Goal: Task Accomplishment & Management: Use online tool/utility

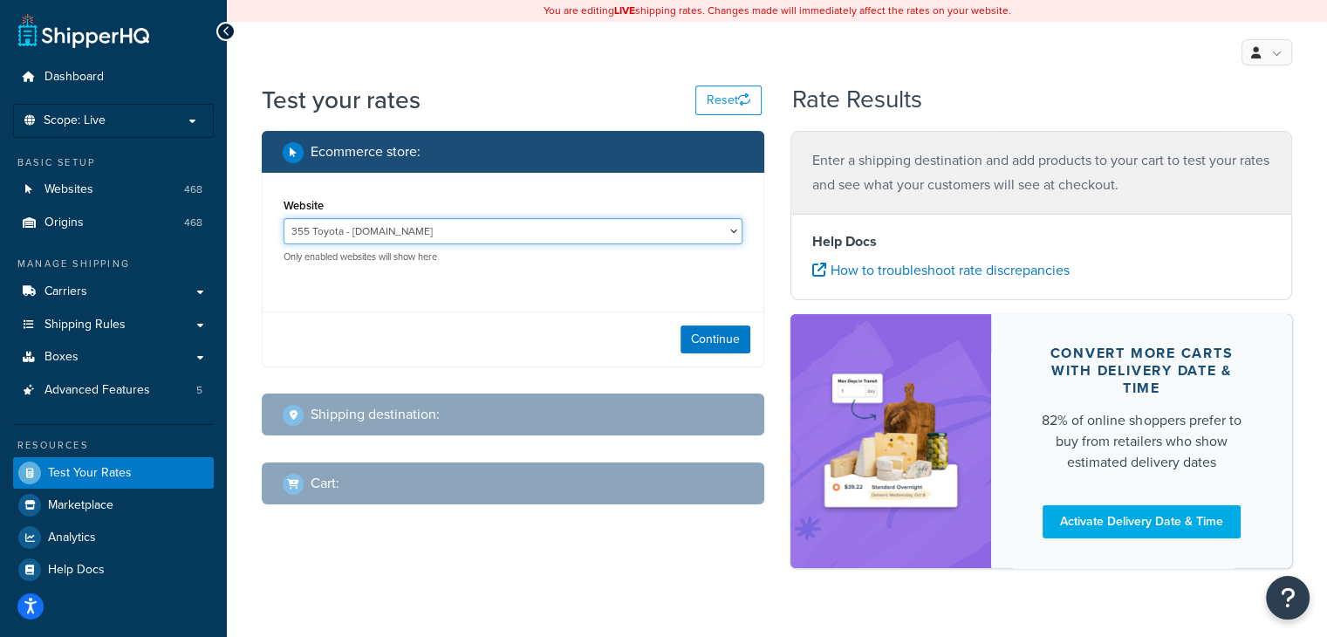
click at [418, 231] on select "355 Toyota - [DOMAIN_NAME] Acton Toyota of Littleton - [DOMAIN_NAME] [PERSON_NA…" at bounding box center [513, 231] width 459 height 26
select select "867b7b0343d97df18c55a71e9ae328aa"
click at [284, 219] on select "355 Toyota - [DOMAIN_NAME] Acton Toyota of Littleton - [DOMAIN_NAME] [PERSON_NA…" at bounding box center [513, 231] width 459 height 26
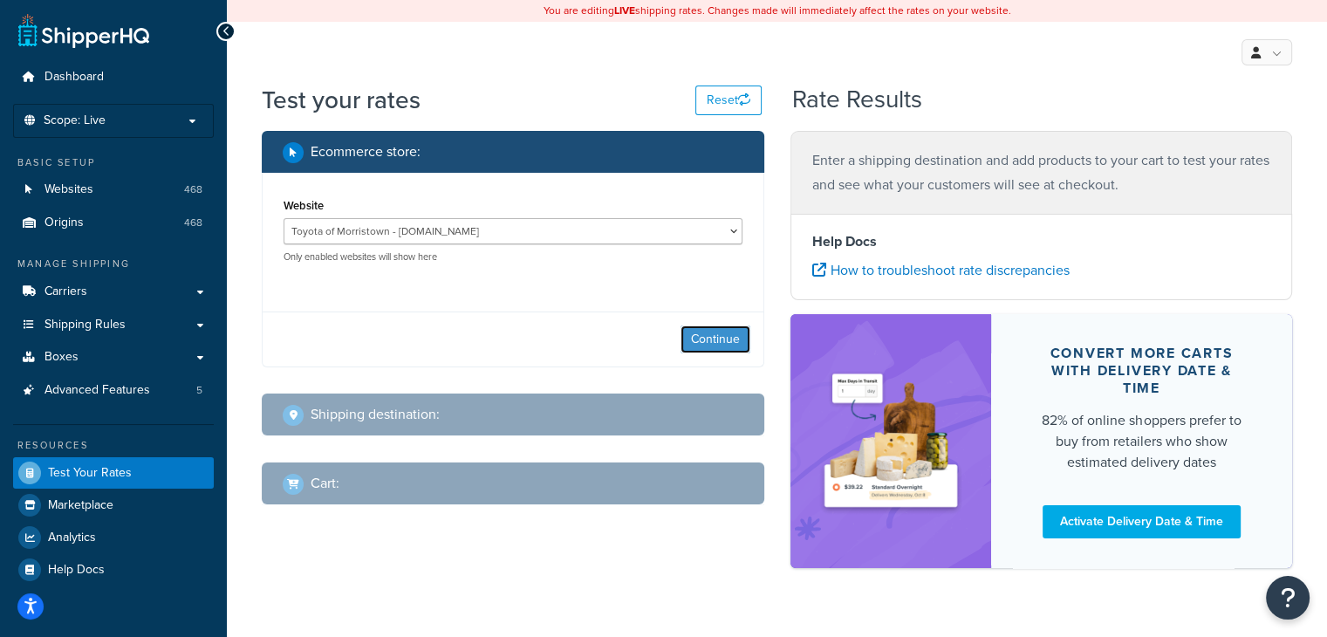
click button "Continue" at bounding box center [716, 339] width 70 height 28
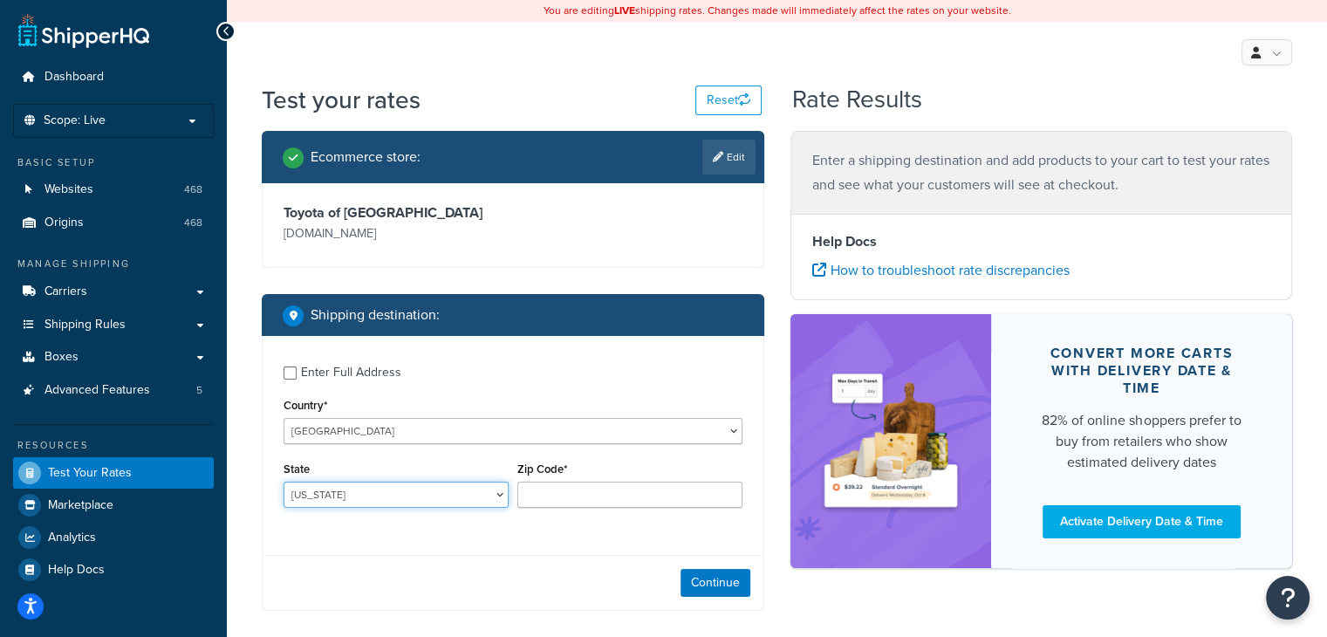
click at [447, 507] on select "[US_STATE] [US_STATE] [US_STATE] [US_STATE] [US_STATE] Armed Forces Americas Ar…" at bounding box center [396, 495] width 225 height 26
select select "NJ"
click at [284, 483] on select "[US_STATE] [US_STATE] [US_STATE] [US_STATE] [US_STATE] Armed Forces Americas Ar…" at bounding box center [396, 495] width 225 height 26
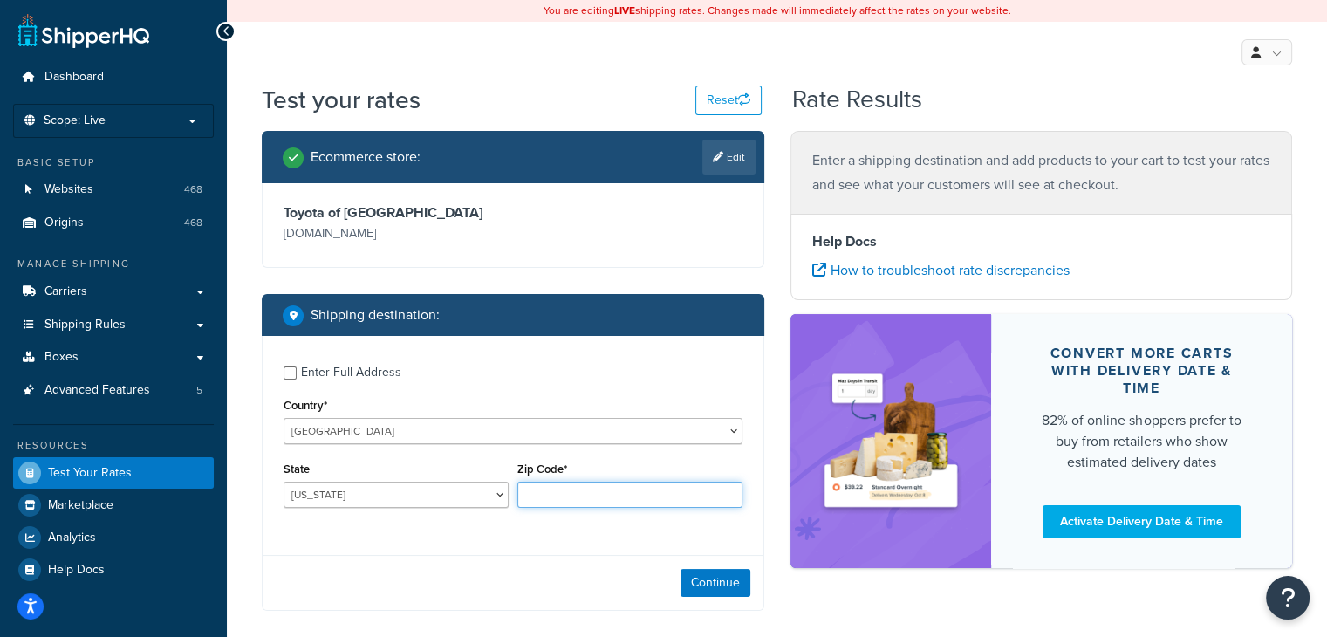
click at [675, 483] on input "Zip Code*" at bounding box center [629, 495] width 225 height 26
paste input "07901"
type input "07901"
click at [719, 581] on button "Continue" at bounding box center [716, 583] width 70 height 28
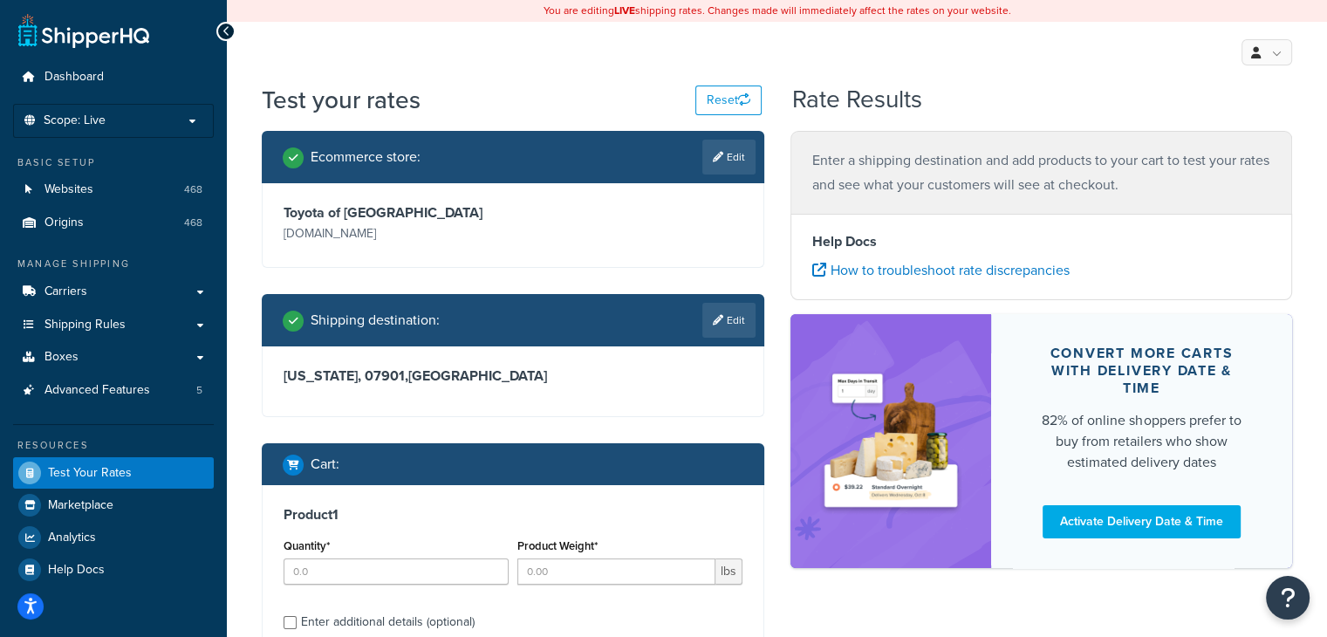
scroll to position [173, 0]
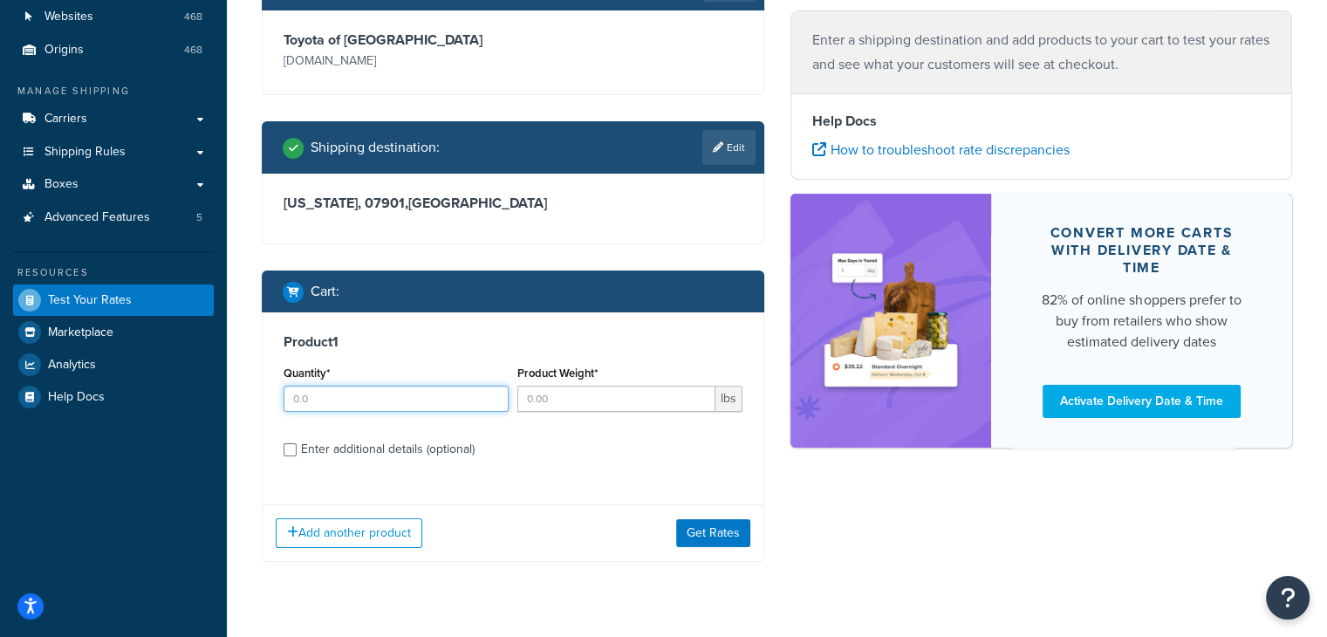
click at [346, 387] on input "Quantity*" at bounding box center [396, 399] width 225 height 26
type input "1"
type input "6"
click at [284, 443] on input "Enter additional details (optional)" at bounding box center [290, 449] width 13 height 13
checkbox input "true"
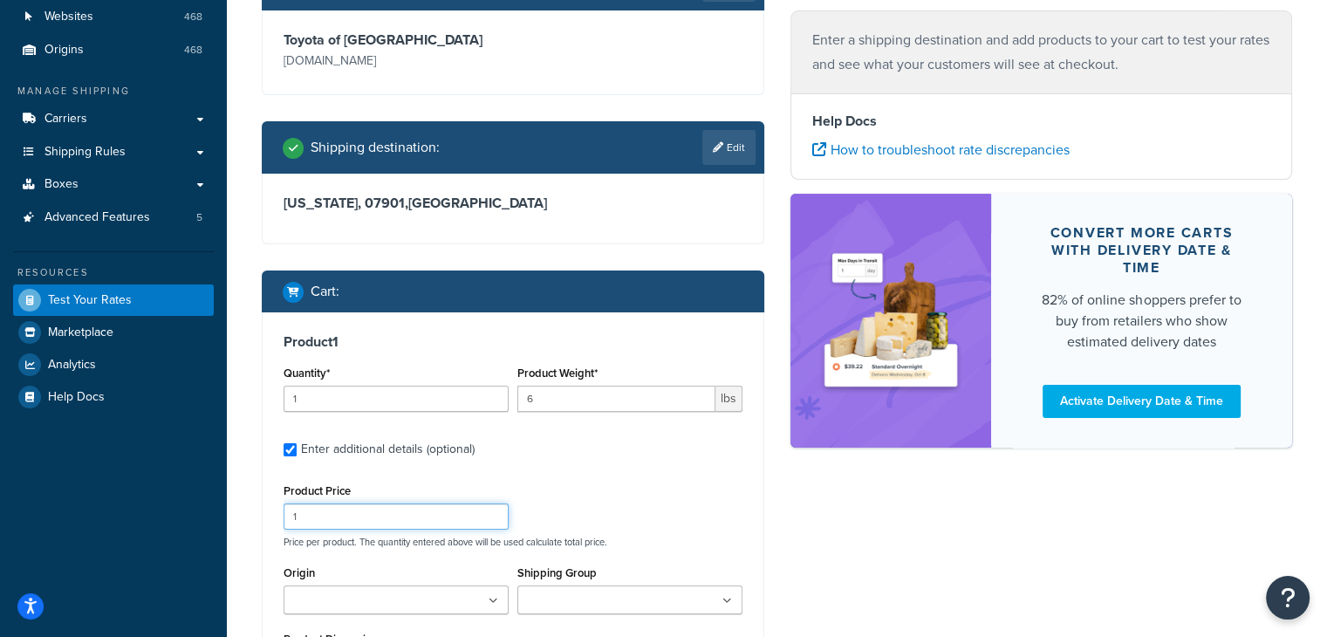
scroll to position [347, 0]
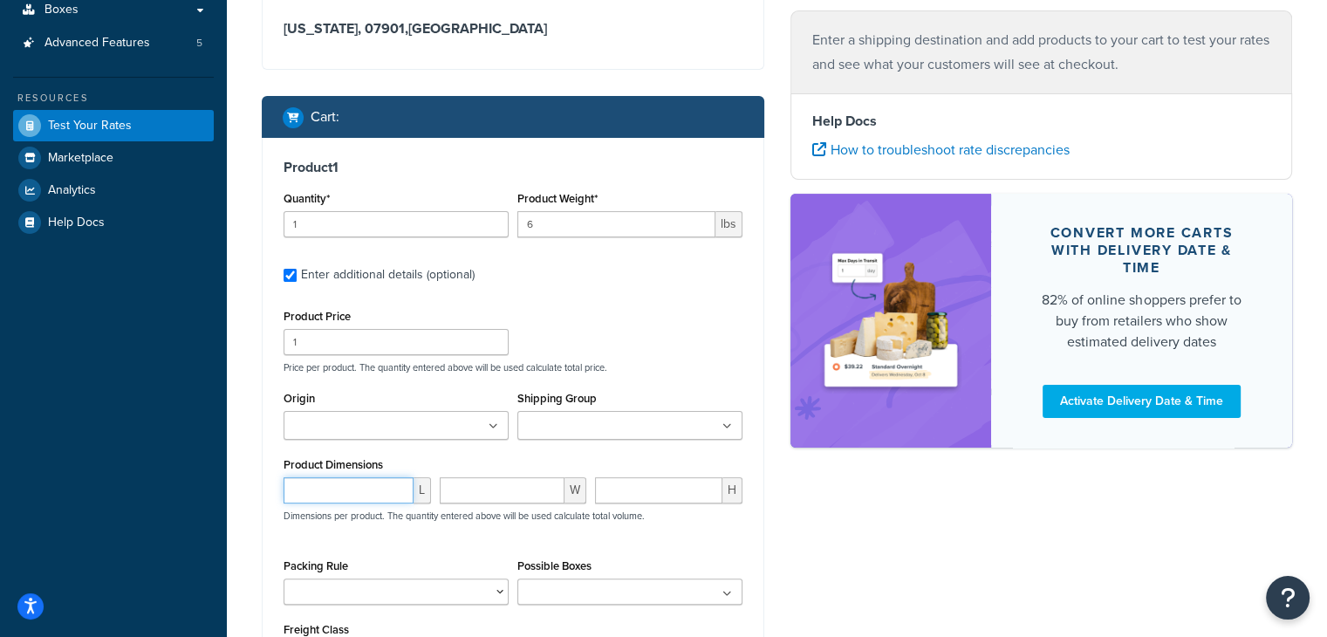
click at [380, 493] on input "number" at bounding box center [349, 490] width 130 height 26
paste input "52.559100"
type input "52.559100"
paste input "15.748000"
type input "15.748000"
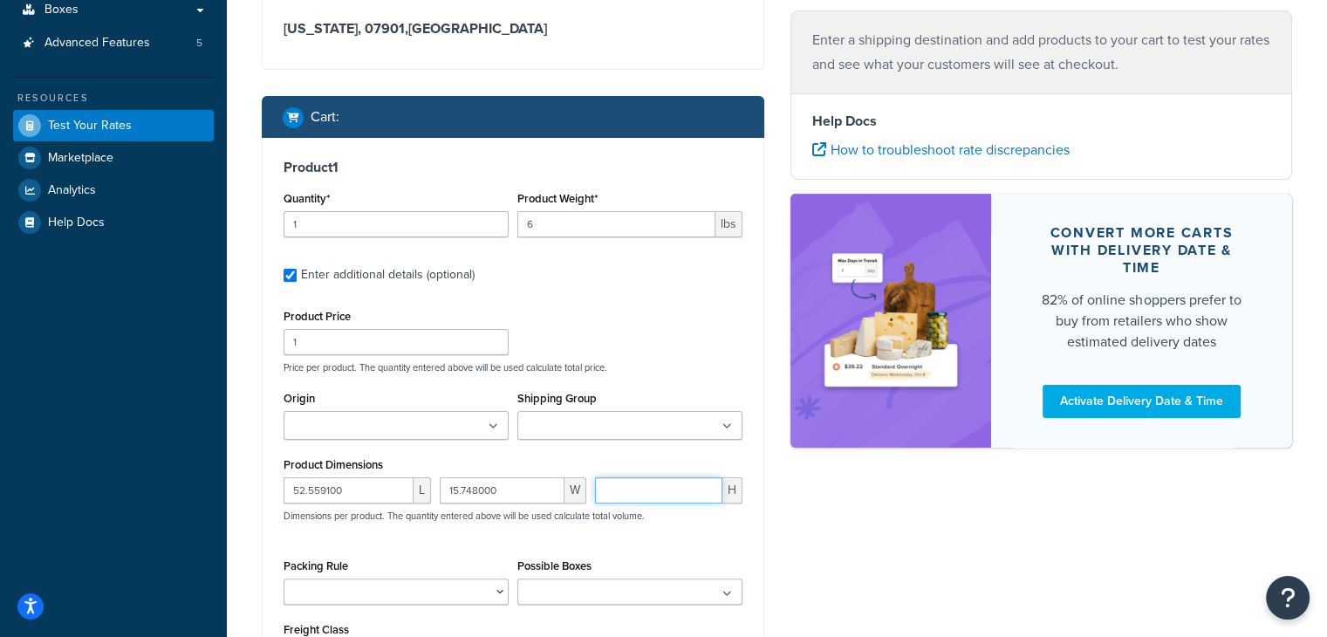
paste input "2.559100"
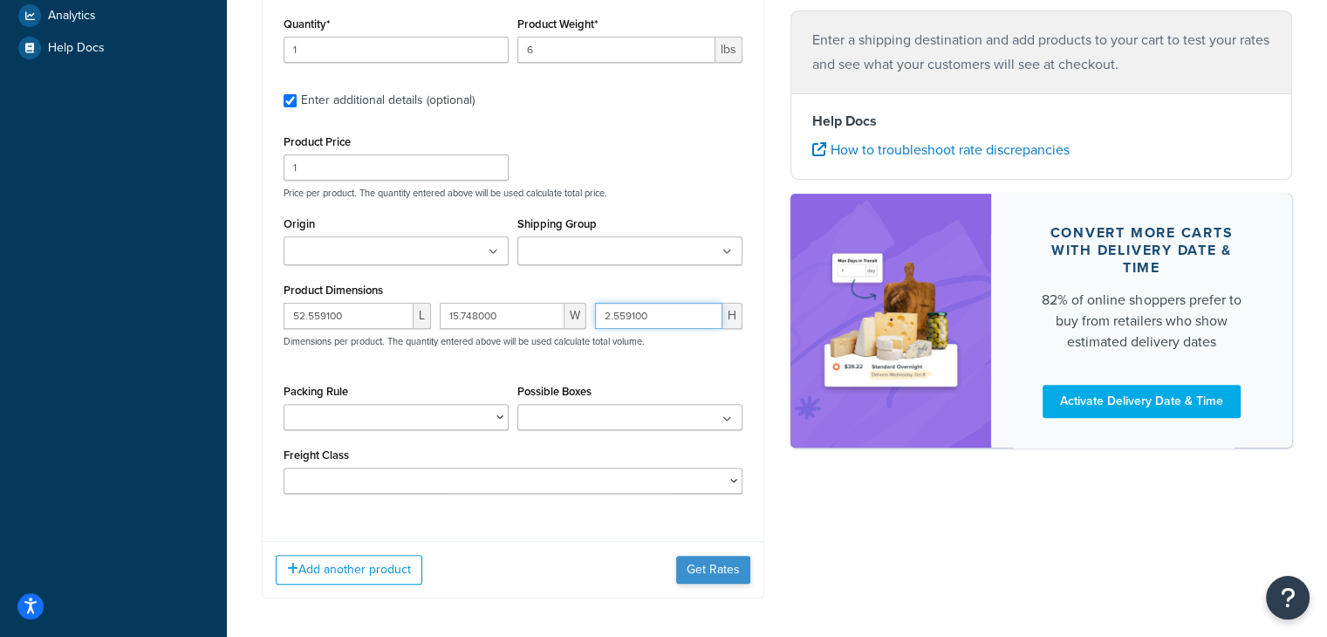
type input "2.559100"
click at [688, 578] on button "Get Rates" at bounding box center [713, 570] width 74 height 28
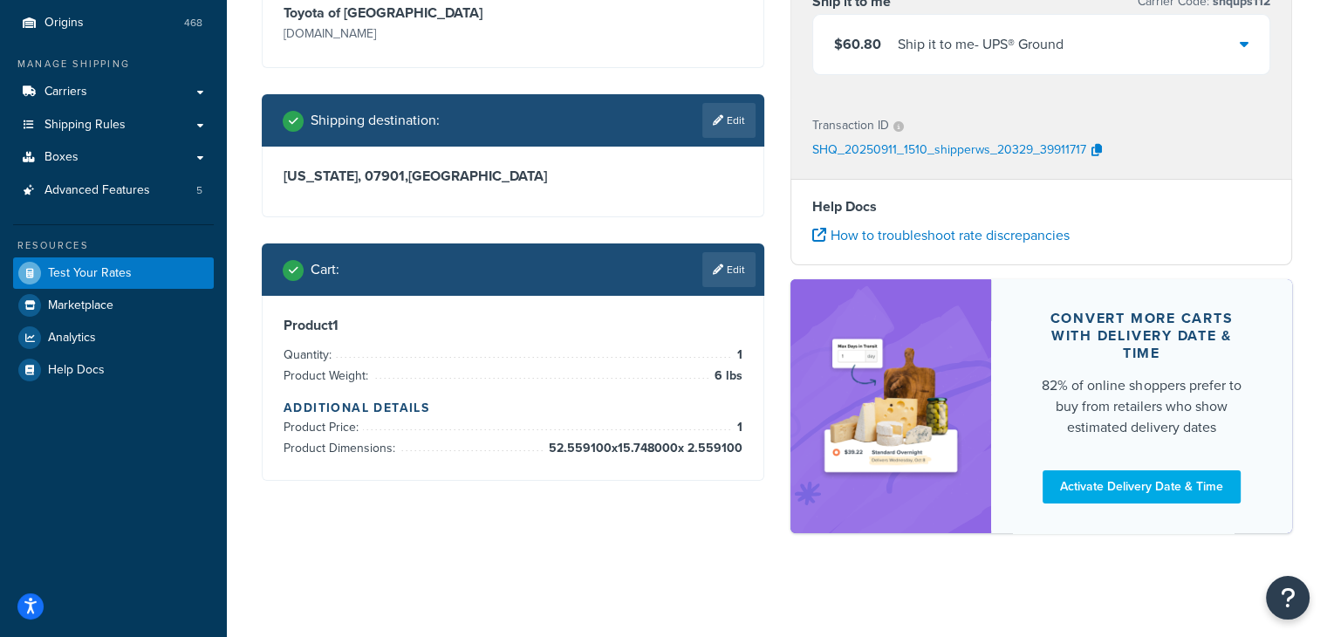
scroll to position [25, 0]
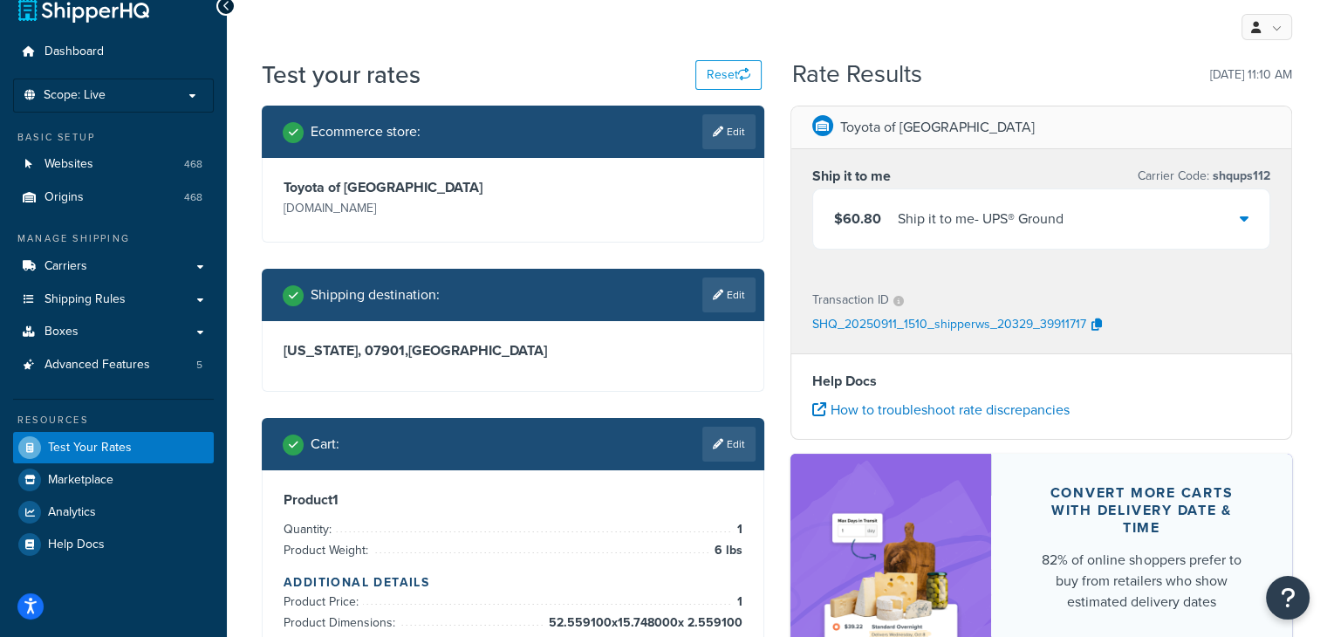
click at [1236, 213] on div "$60.80 Ship it to me - UPS® Ground" at bounding box center [1041, 218] width 457 height 59
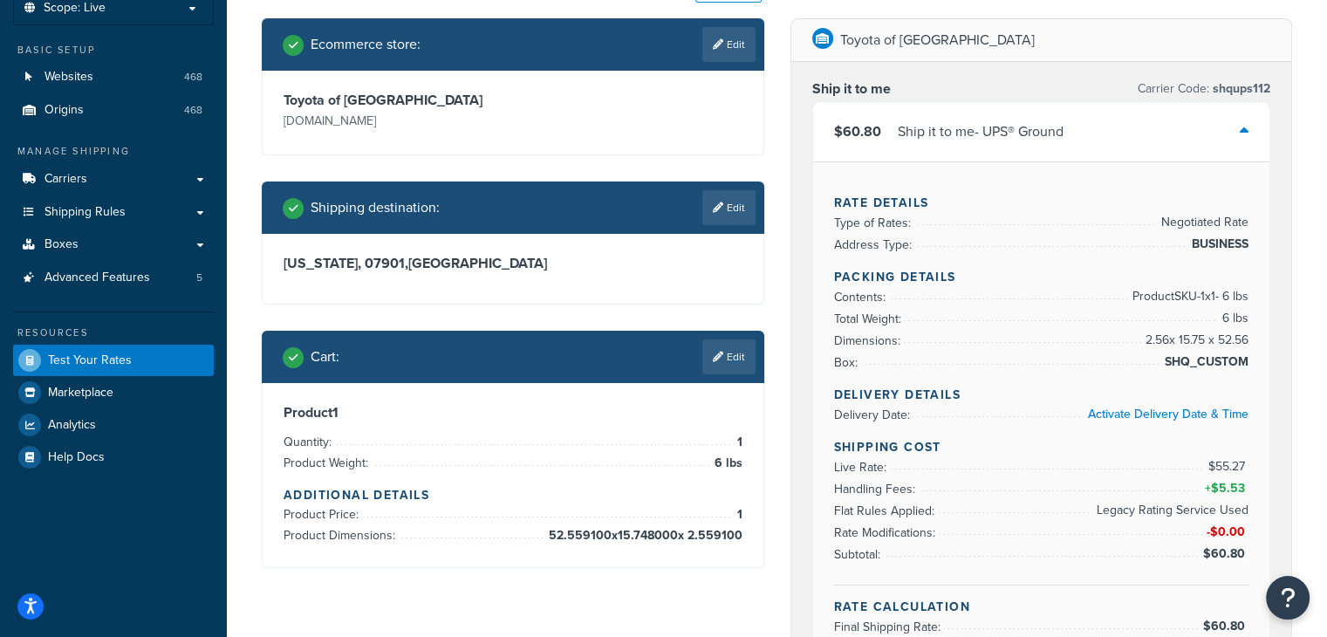
scroll to position [200, 0]
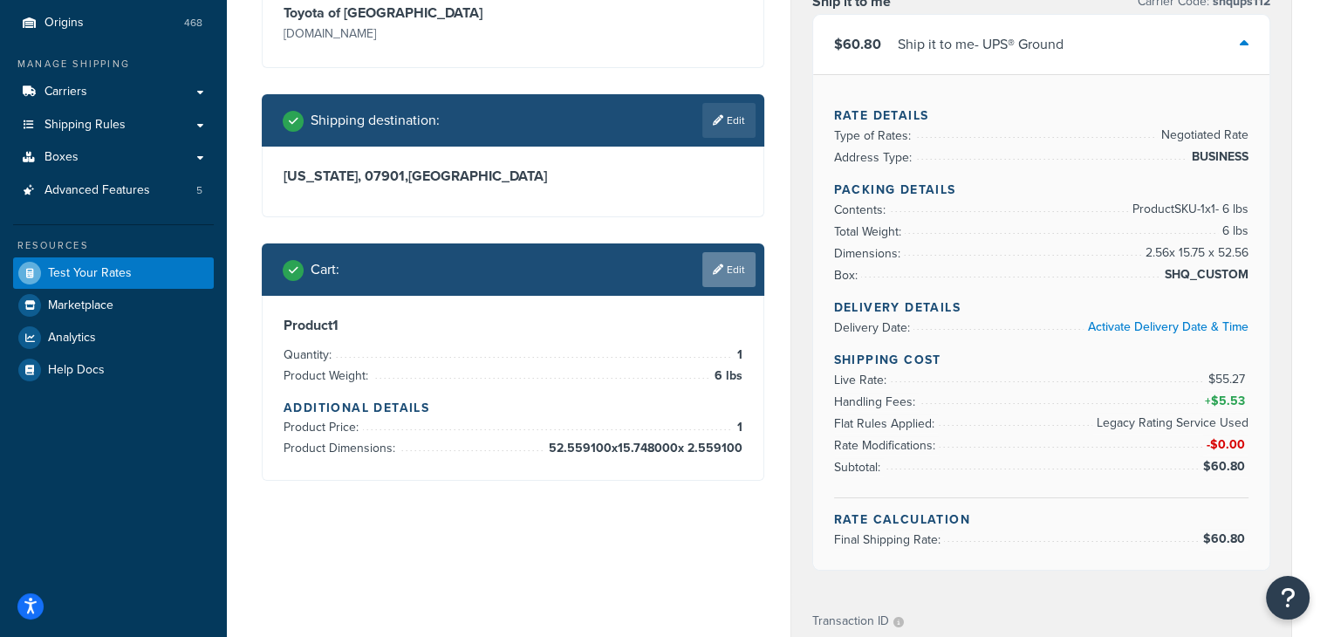
click at [731, 271] on link "Edit" at bounding box center [728, 269] width 53 height 35
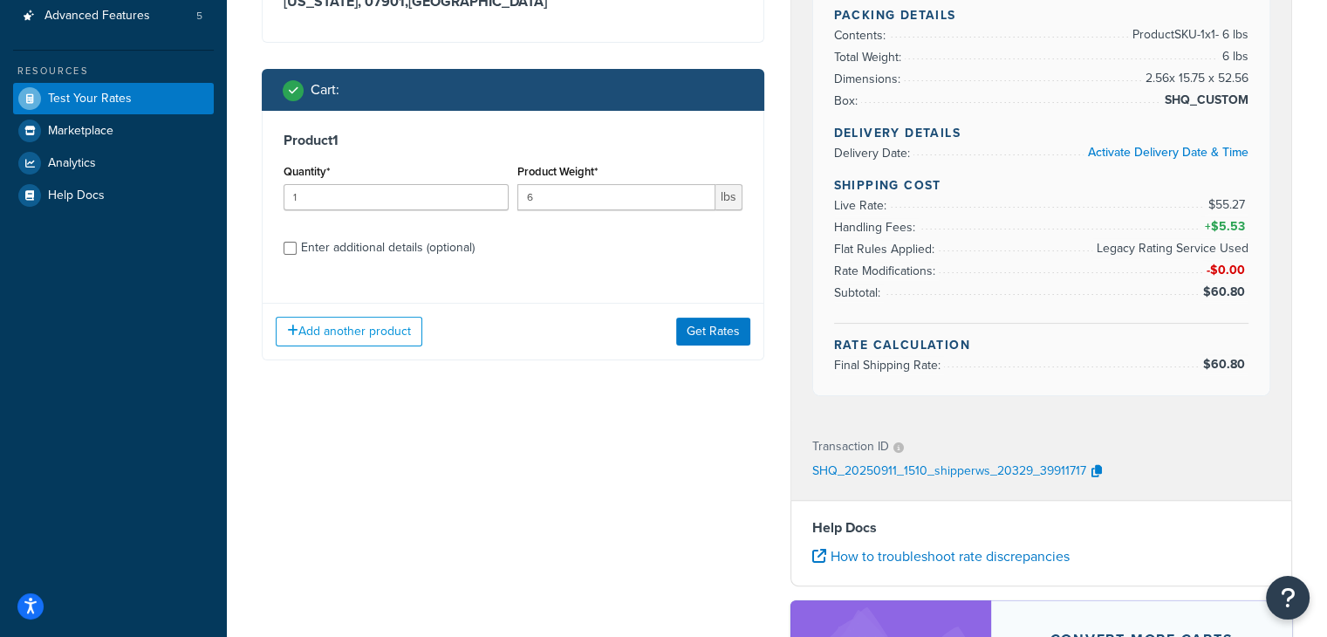
scroll to position [462, 0]
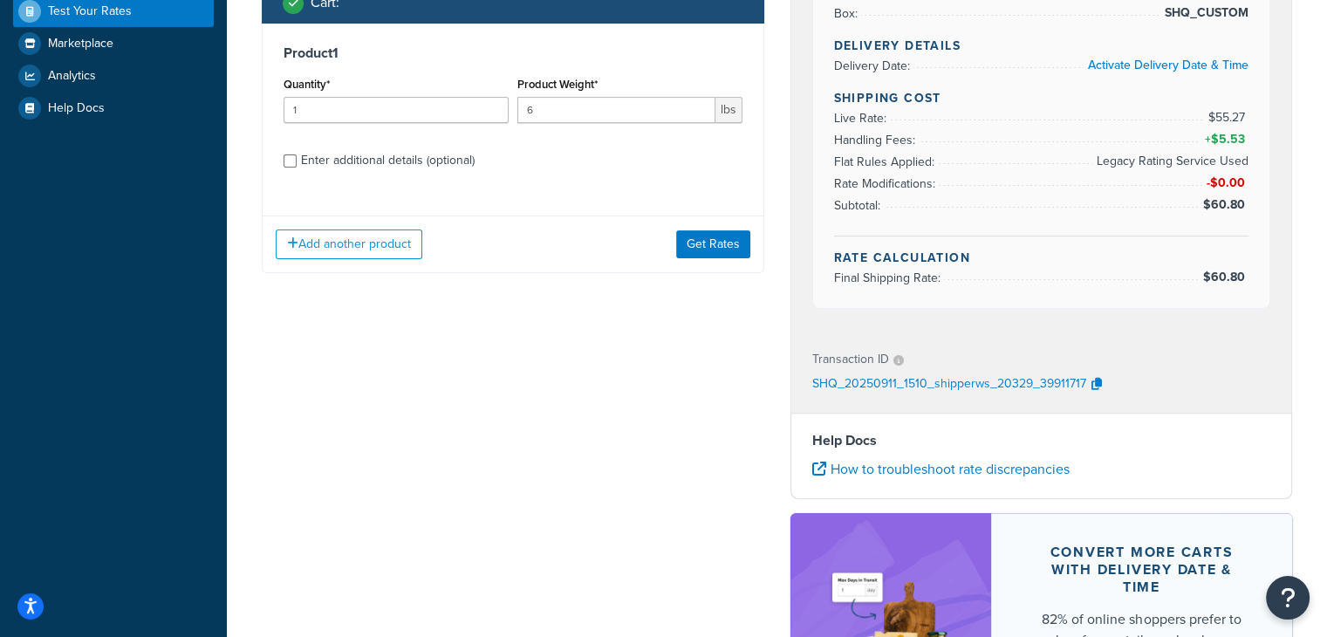
click at [319, 167] on div "Enter additional details (optional)" at bounding box center [388, 160] width 174 height 24
click at [297, 167] on input "Enter additional details (optional)" at bounding box center [290, 160] width 13 height 13
checkbox input "true"
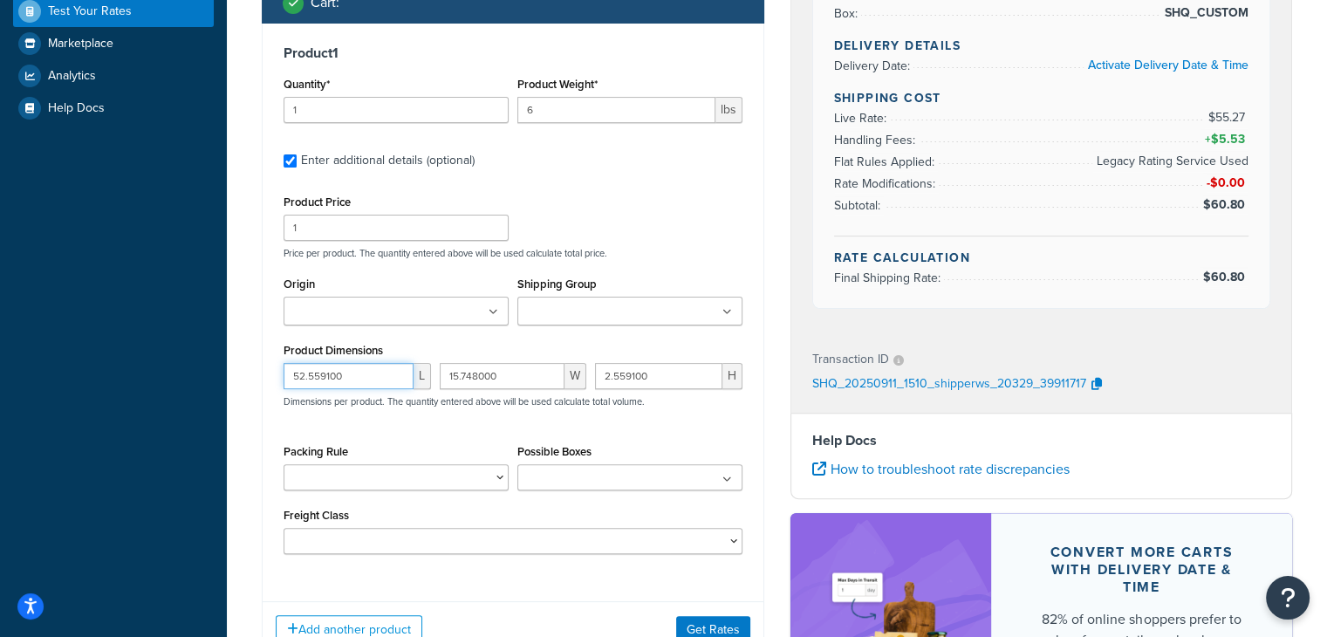
click at [378, 377] on input "52.559100" at bounding box center [349, 376] width 130 height 26
paste input "3.1496"
type input "53.149600"
paste input "23.2284"
type input "23.228400"
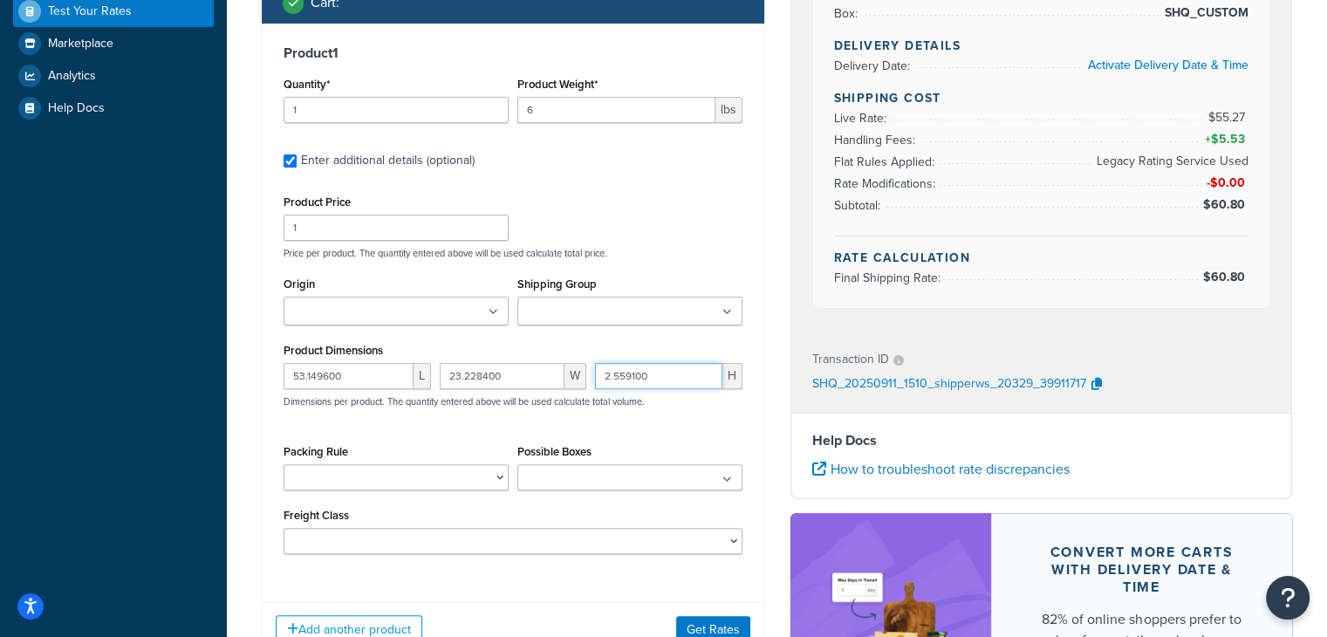
paste input "5.9055"
type input "5.905500"
click at [571, 110] on input "6" at bounding box center [616, 110] width 198 height 26
paste input "2.2046"
type input "2.2046"
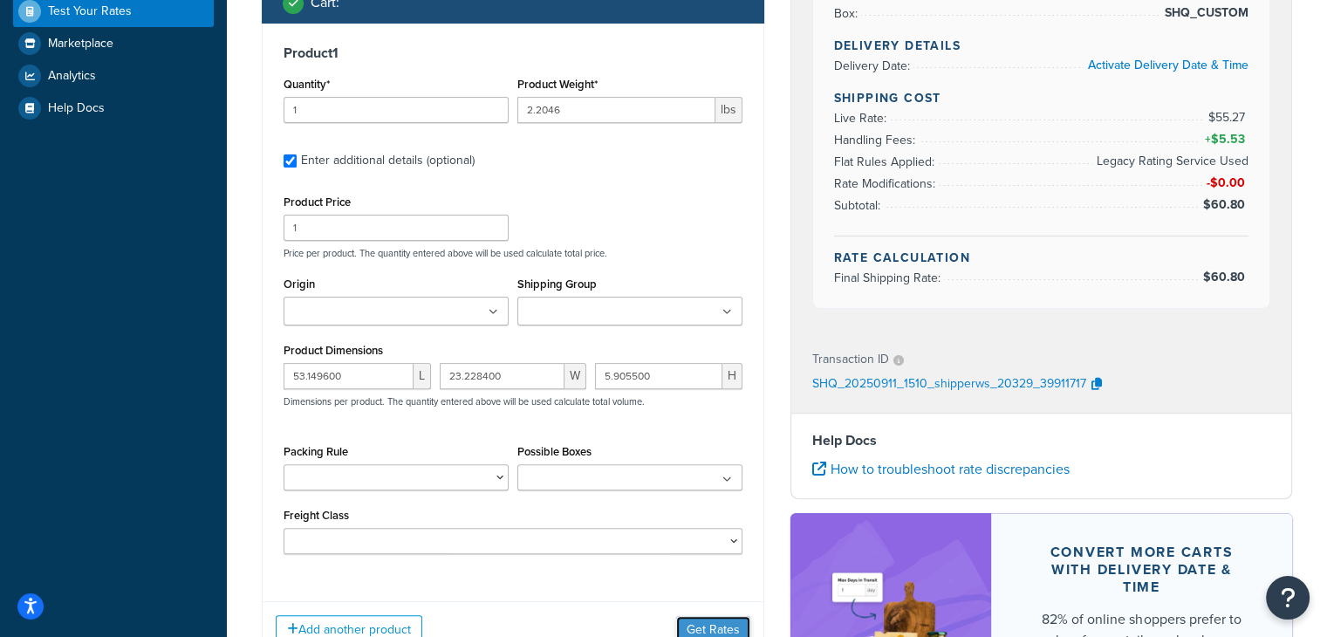
click at [712, 626] on button "Get Rates" at bounding box center [713, 630] width 74 height 28
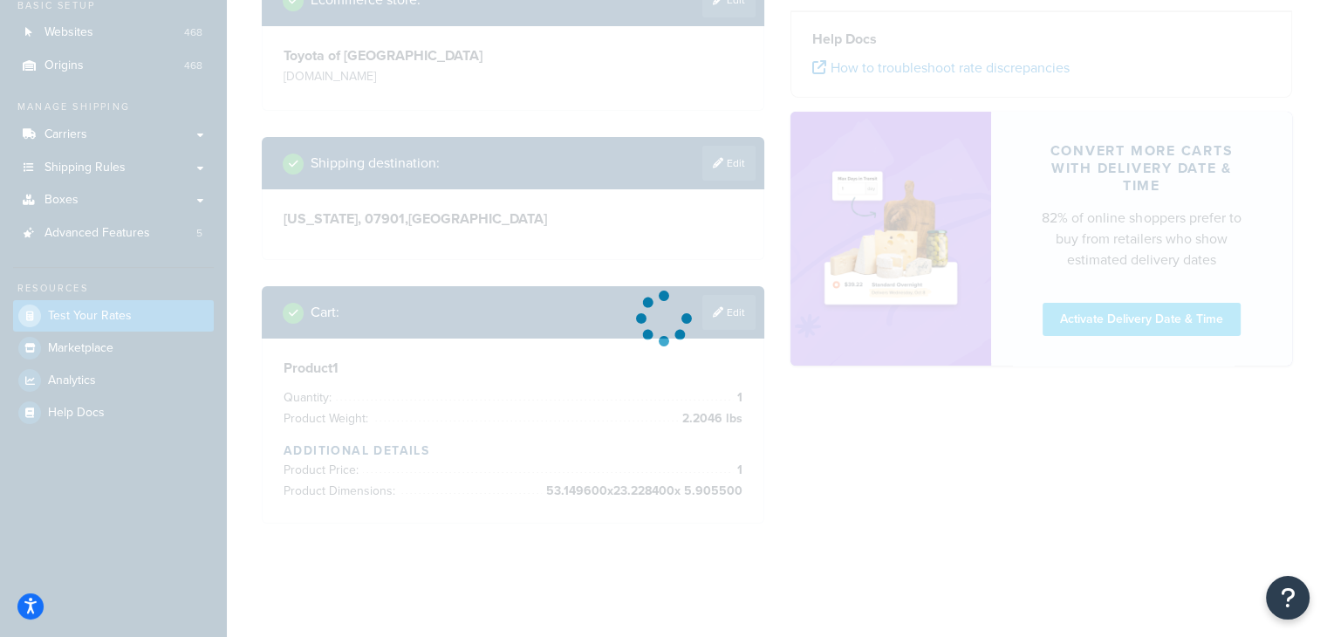
scroll to position [0, 0]
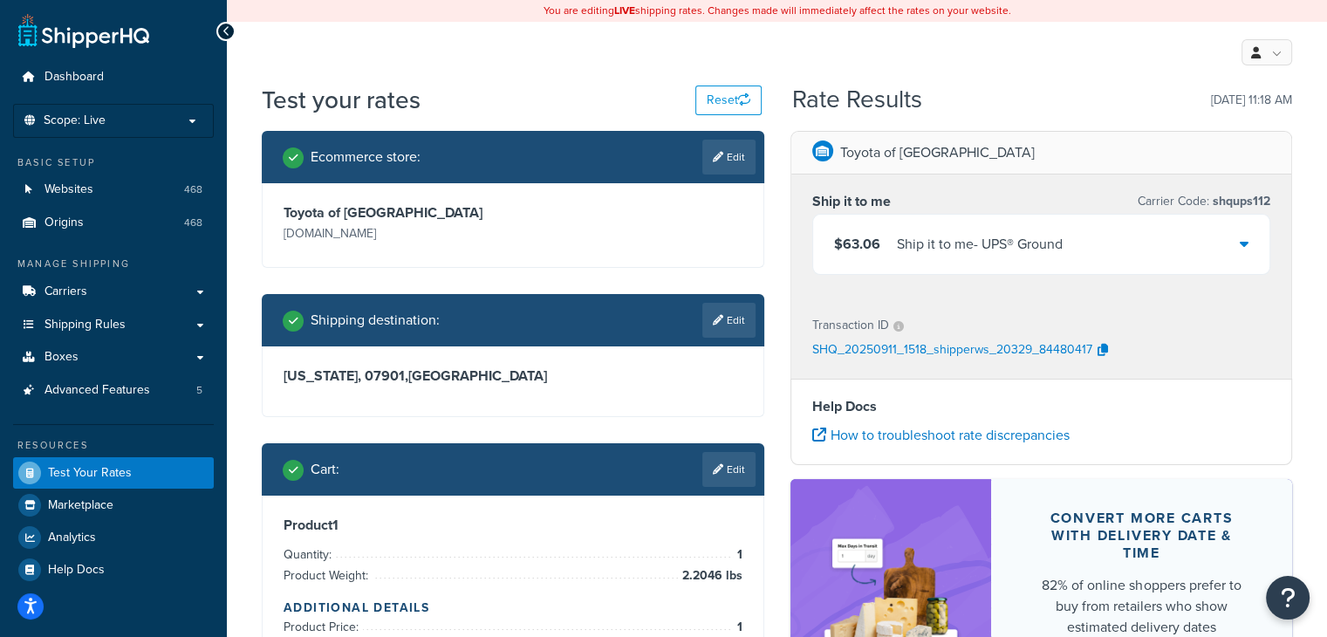
click at [1090, 233] on div "$63.06 Ship it to me - UPS® Ground" at bounding box center [1041, 244] width 457 height 59
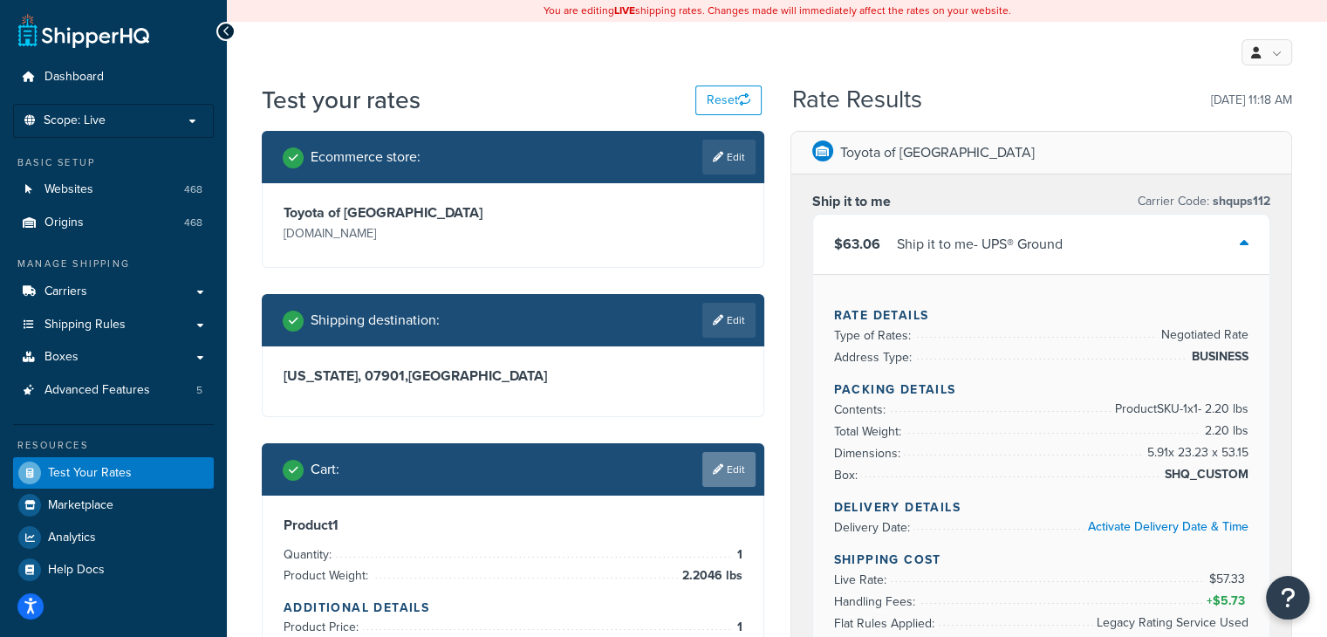
click at [735, 470] on link "Edit" at bounding box center [728, 469] width 53 height 35
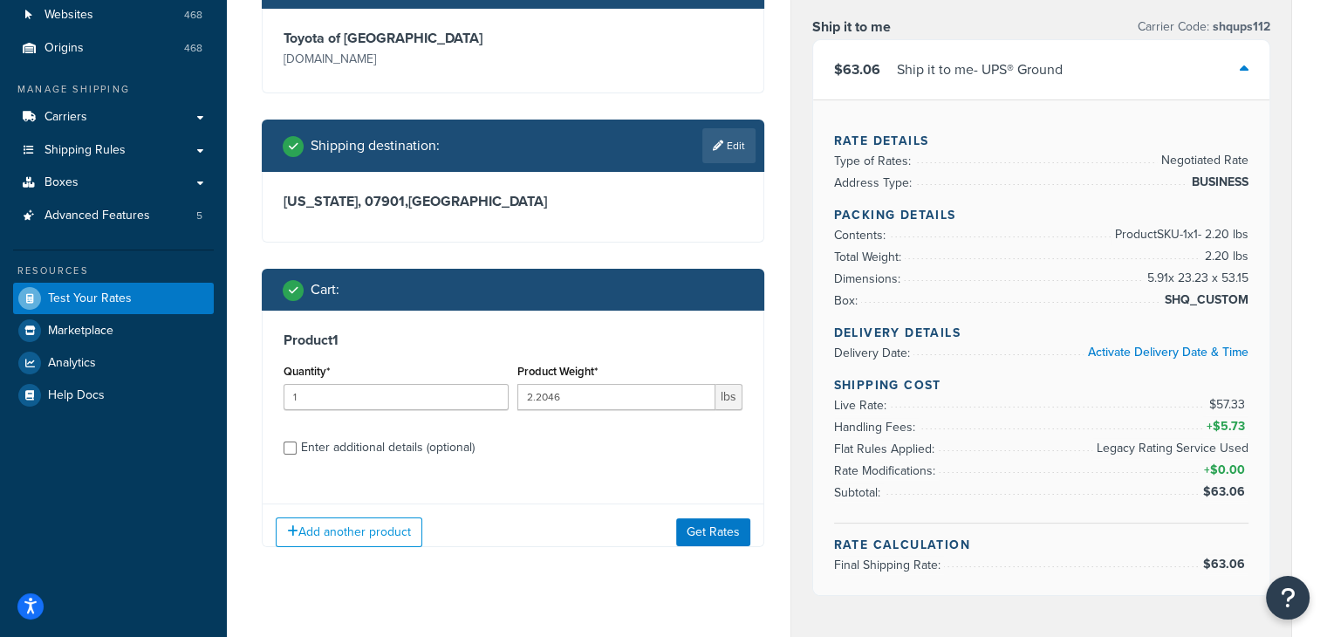
scroll to position [262, 0]
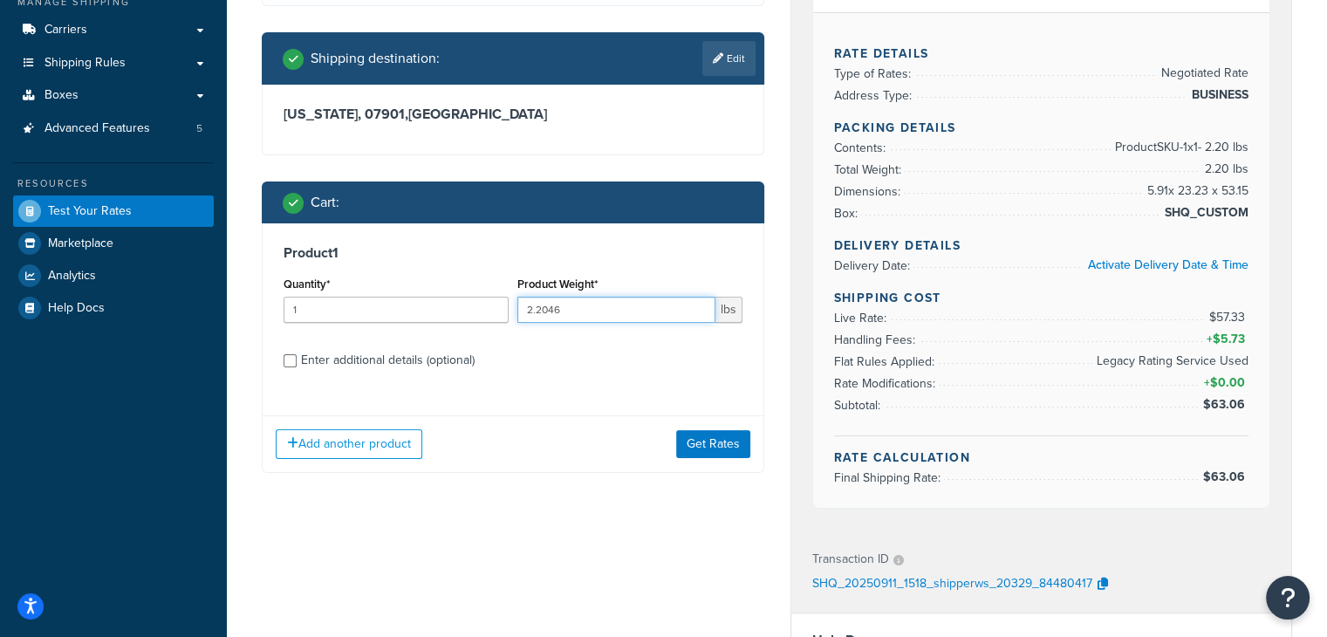
click at [606, 302] on input "2.2046" at bounding box center [616, 310] width 198 height 26
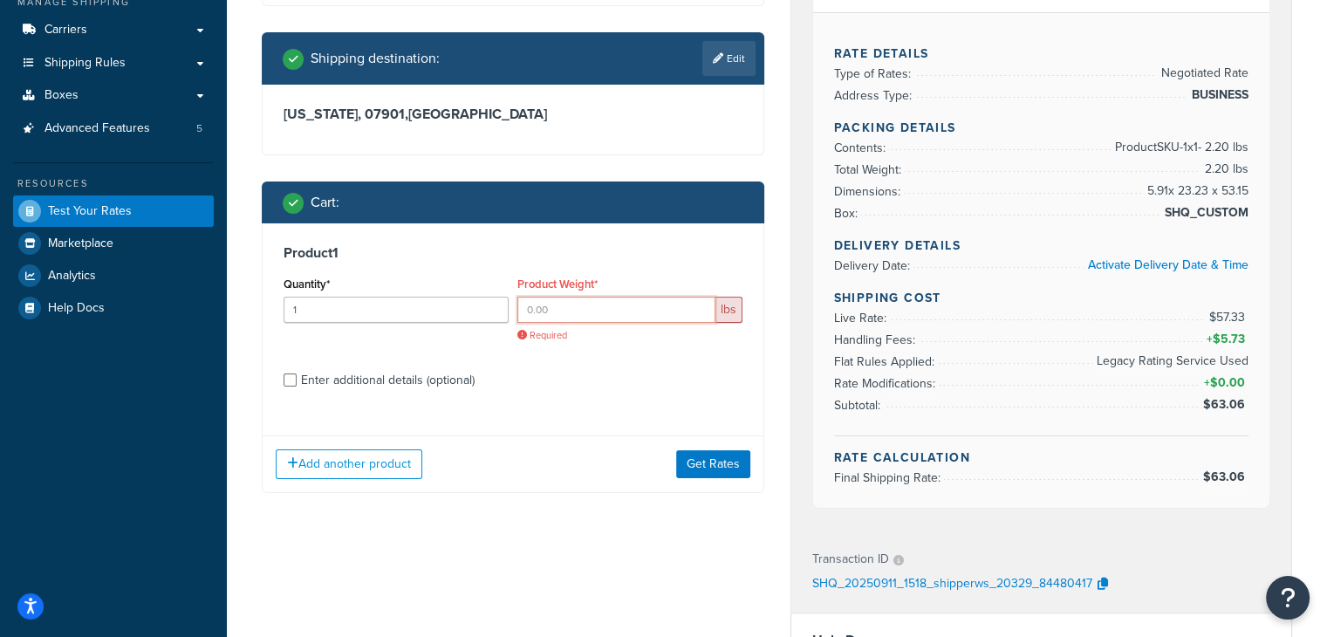
paste input "0.1984"
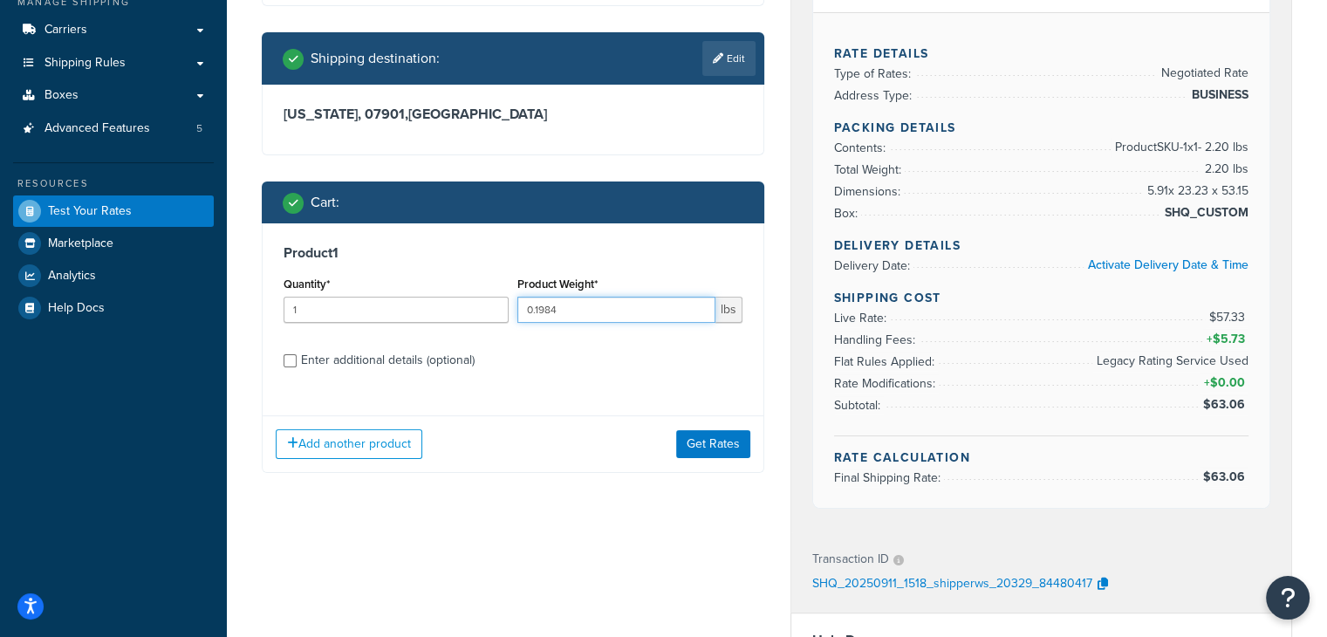
type input "0.1984"
click at [394, 371] on div "Enter additional details (optional)" at bounding box center [388, 360] width 174 height 24
click at [297, 367] on input "Enter additional details (optional)" at bounding box center [290, 360] width 13 height 13
checkbox input "true"
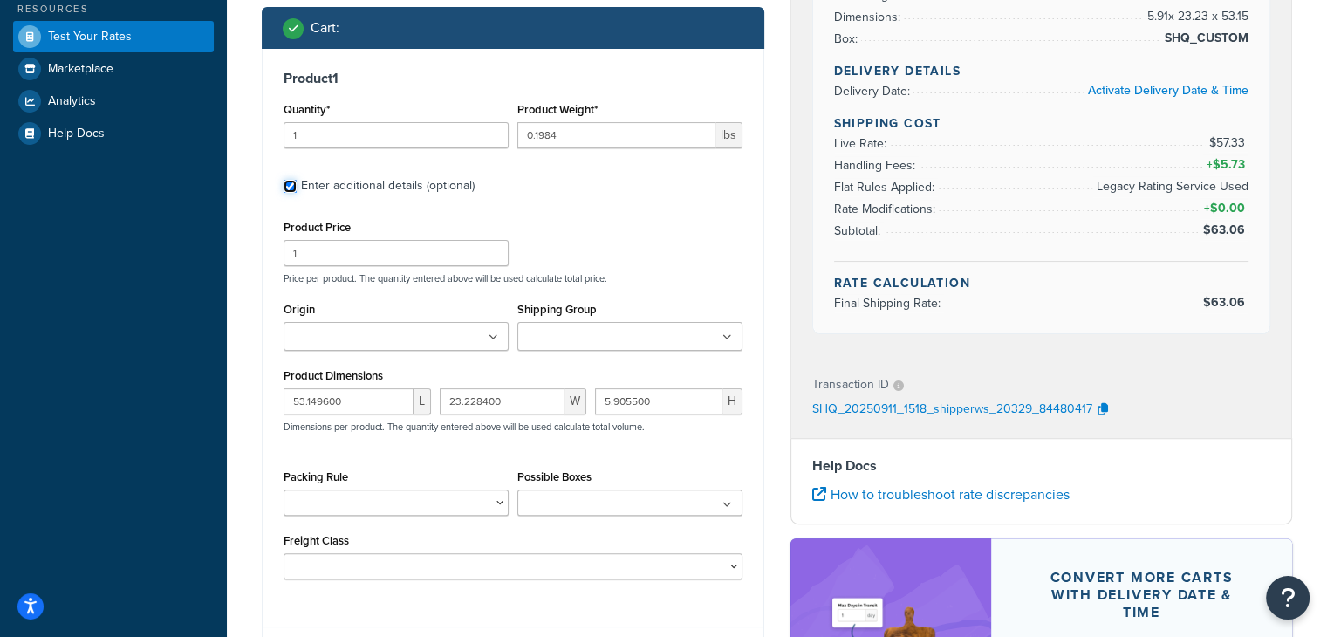
scroll to position [524, 0]
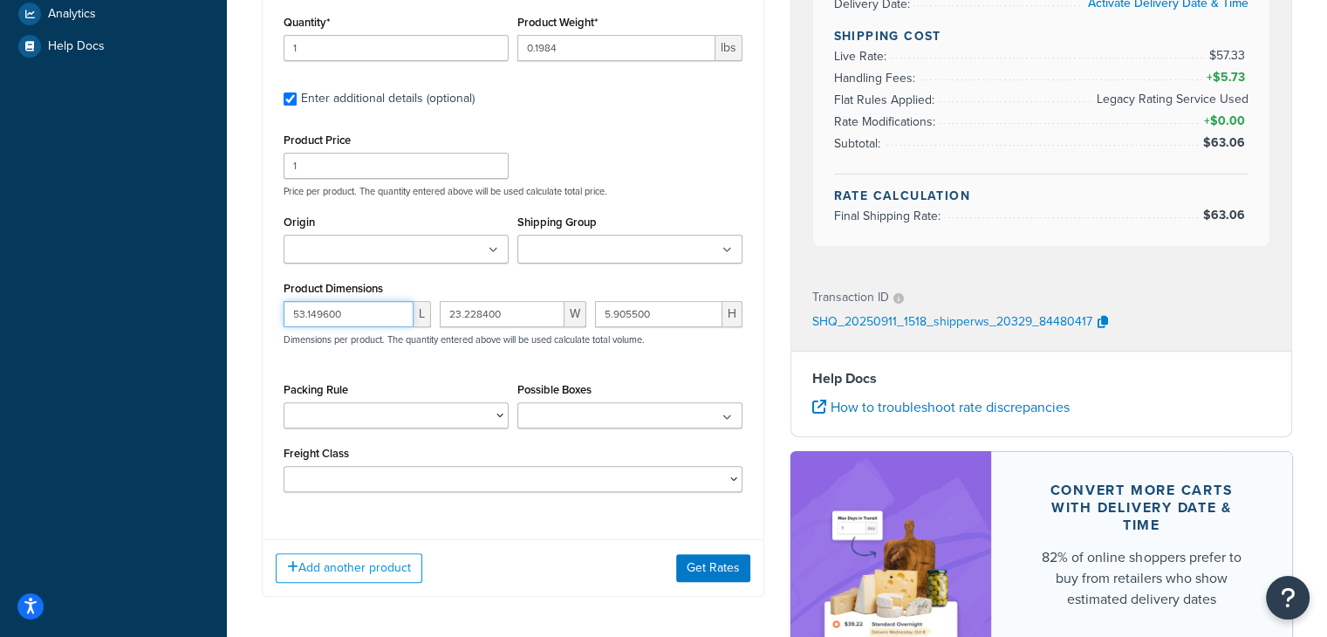
click at [382, 312] on input "53.149600" at bounding box center [349, 314] width 130 height 26
paste input "14.960"
type input "14.960600"
paste input "1.7717"
type input "1.771700"
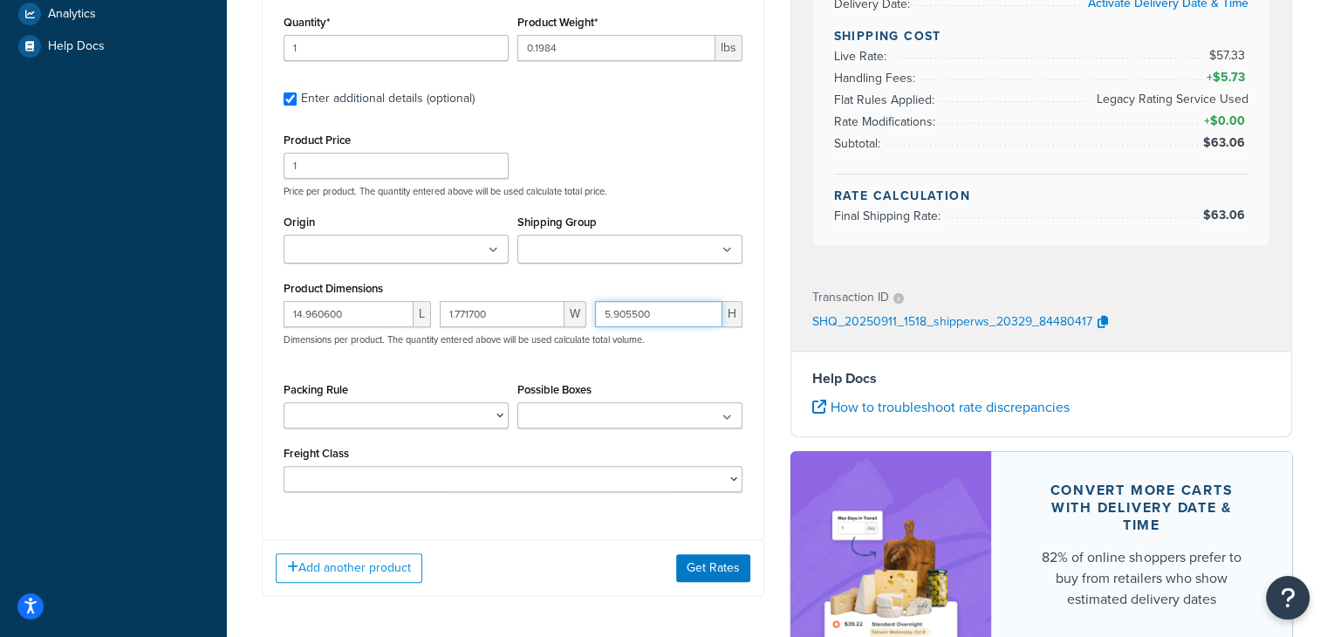
paste input "0.3937"
type input "0.393700"
click at [694, 563] on button "Get Rates" at bounding box center [713, 568] width 74 height 28
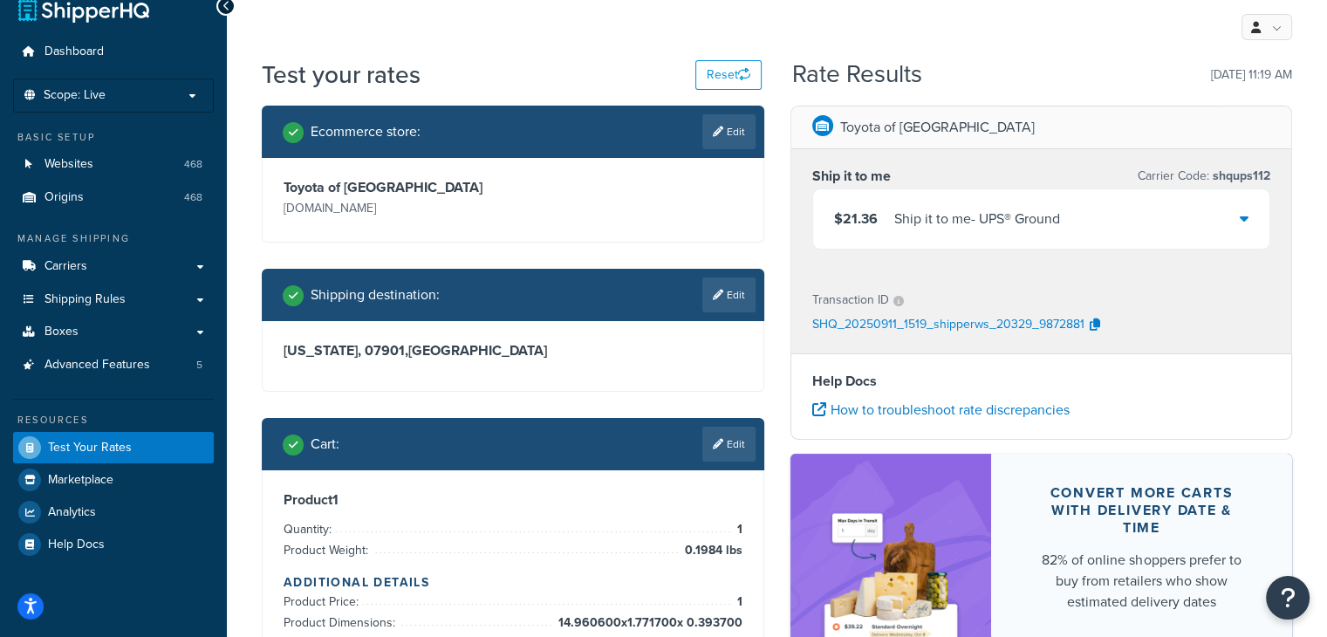
scroll to position [0, 0]
